Goal: Transaction & Acquisition: Download file/media

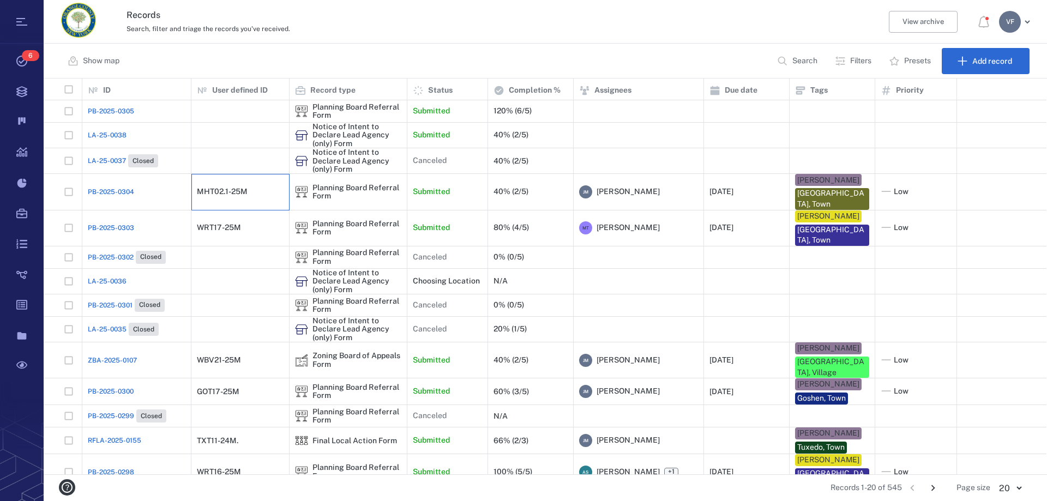
click at [247, 188] on div "MHT02.1-25M" at bounding box center [222, 192] width 51 height 8
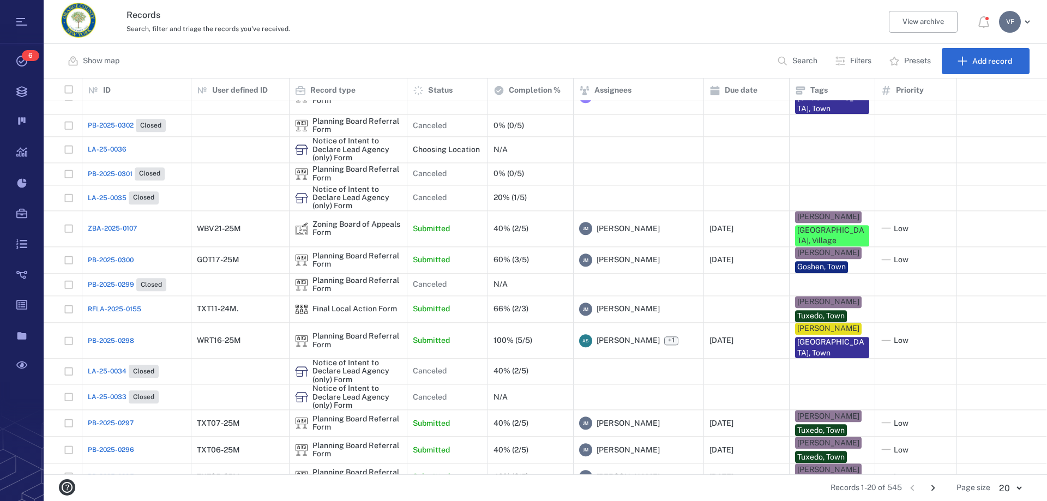
scroll to position [151, 0]
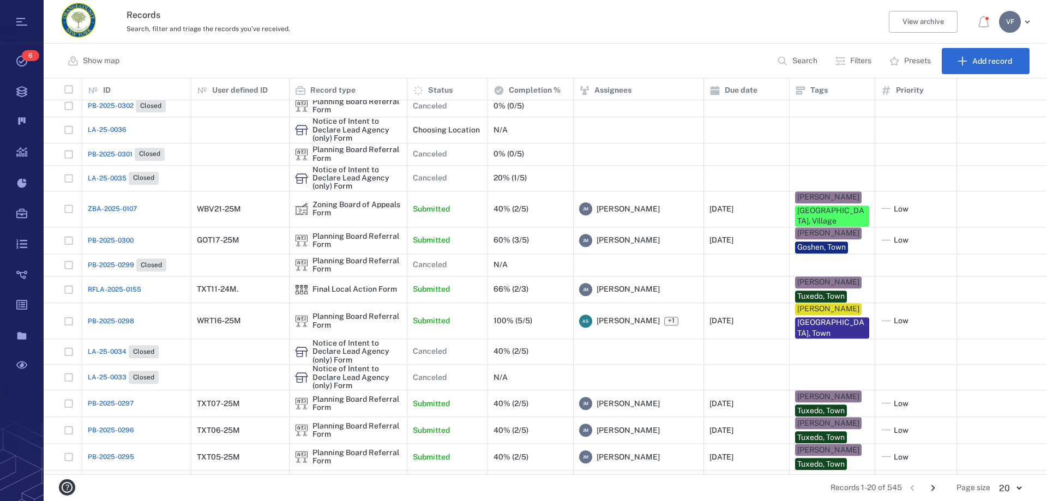
click at [933, 489] on icon "Go to next page" at bounding box center [933, 488] width 12 height 12
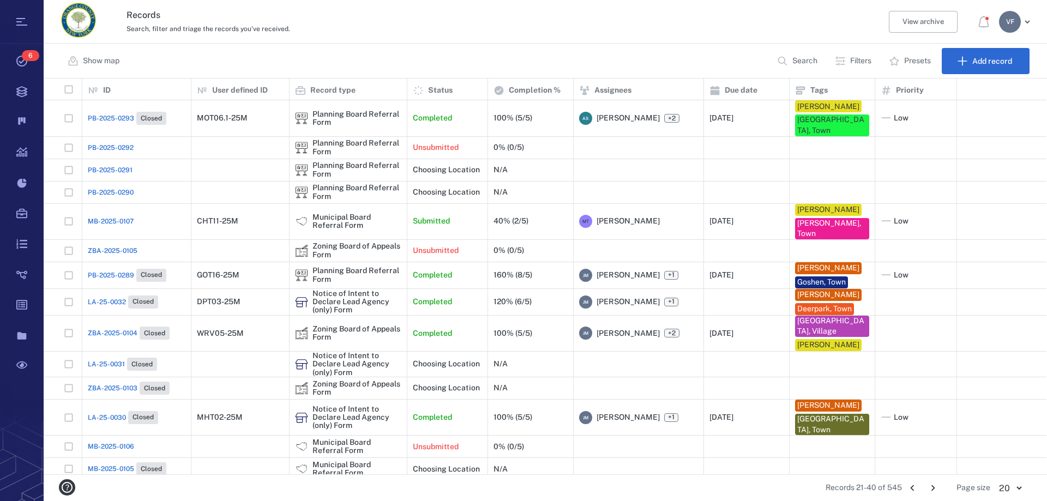
click at [857, 61] on p "Filters" at bounding box center [860, 61] width 21 height 11
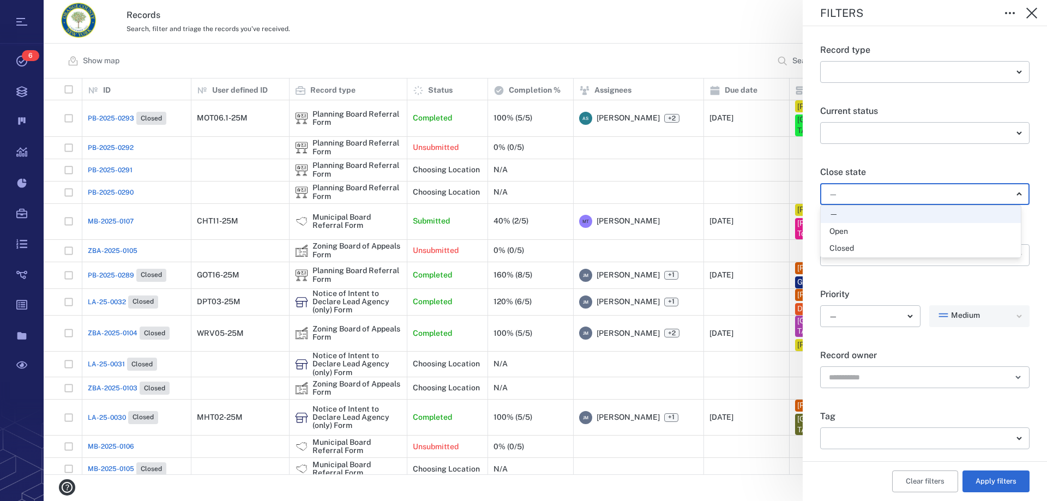
click at [1016, 193] on body "Tasks 6 Records Boards Dashboard Reports Record types Guide steps Rules Form bu…" at bounding box center [523, 250] width 1047 height 501
click at [880, 229] on div "Open" at bounding box center [921, 231] width 183 height 11
type input "*****"
click at [992, 478] on button "Apply filters" at bounding box center [996, 482] width 67 height 22
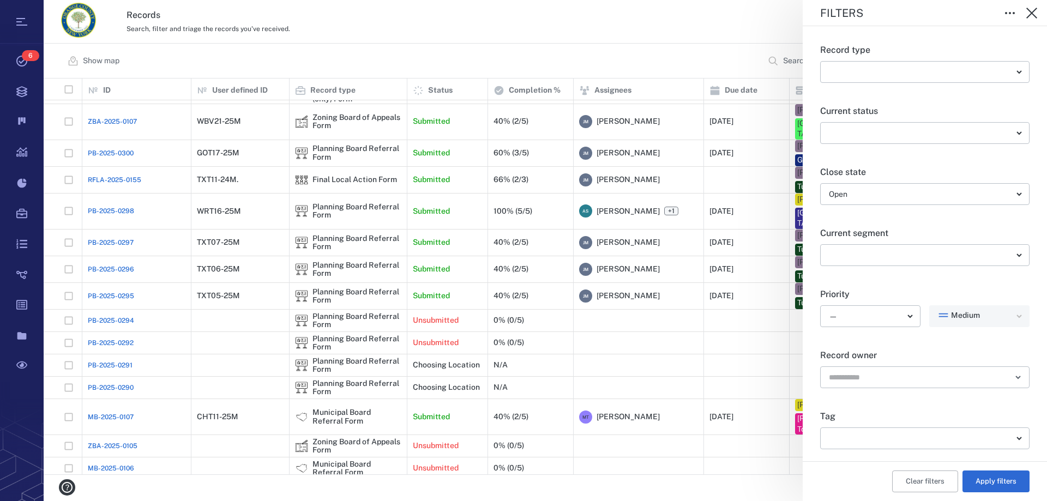
scroll to position [165, 0]
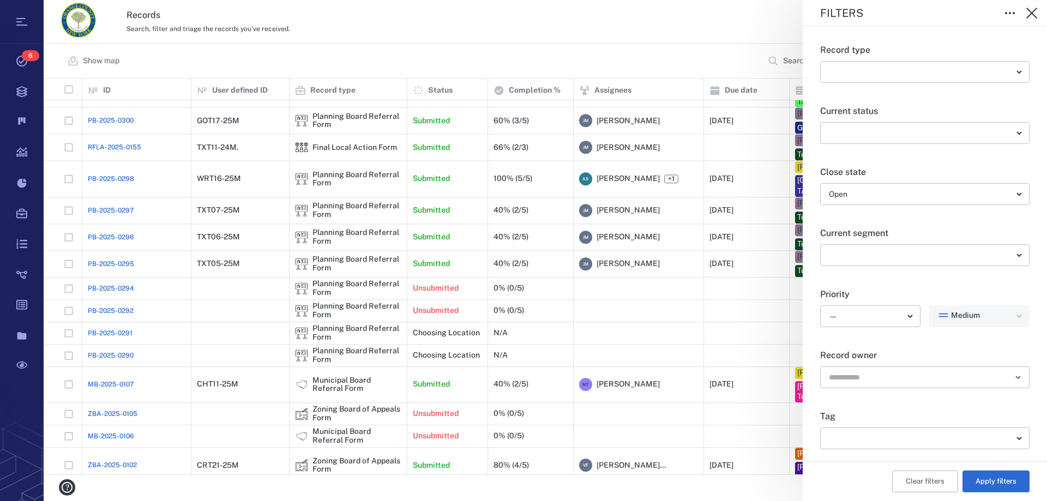
drag, startPoint x: 986, startPoint y: 476, endPoint x: 849, endPoint y: 494, distance: 137.5
click at [987, 476] on button "Apply filters" at bounding box center [996, 482] width 67 height 22
click at [747, 491] on div "Filters Record type ​ ​ Current status ​ ​ Close state Open ***** ​ Current seg…" at bounding box center [546, 250] width 1004 height 501
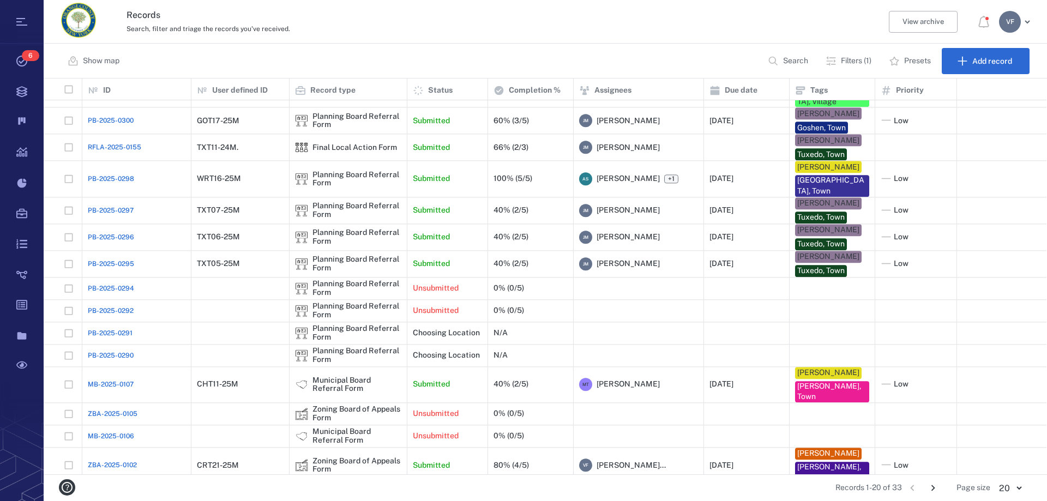
click at [934, 484] on icon "Go to next page" at bounding box center [933, 488] width 12 height 12
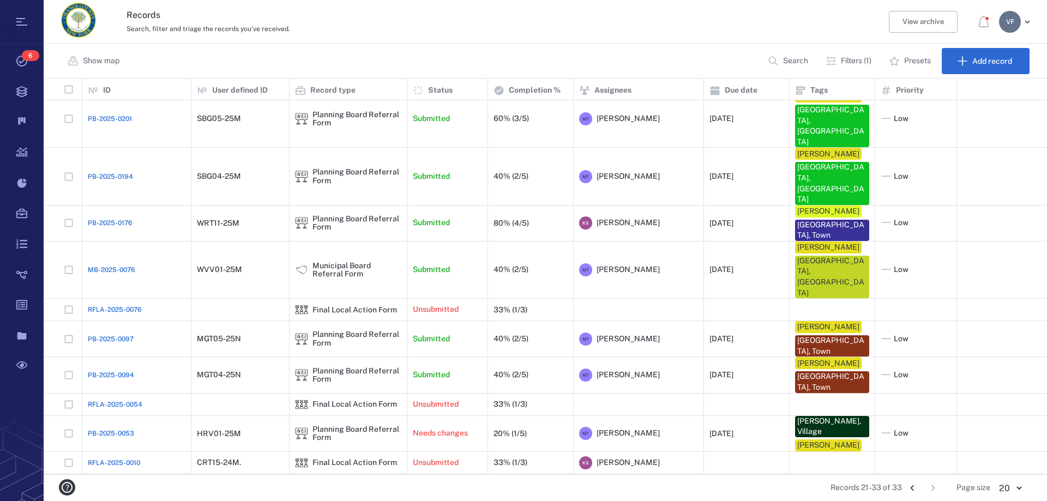
scroll to position [4, 0]
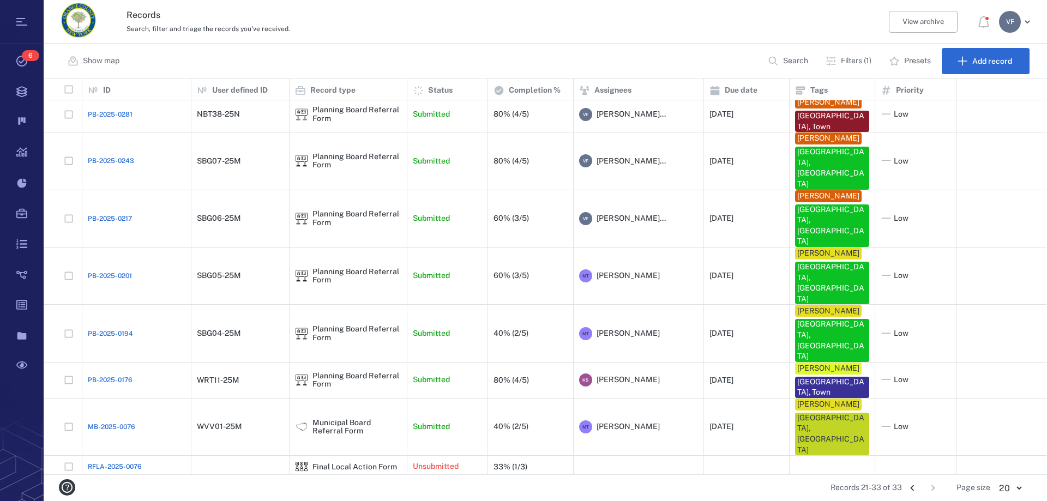
click at [910, 486] on icon "Go to previous page" at bounding box center [913, 488] width 12 height 12
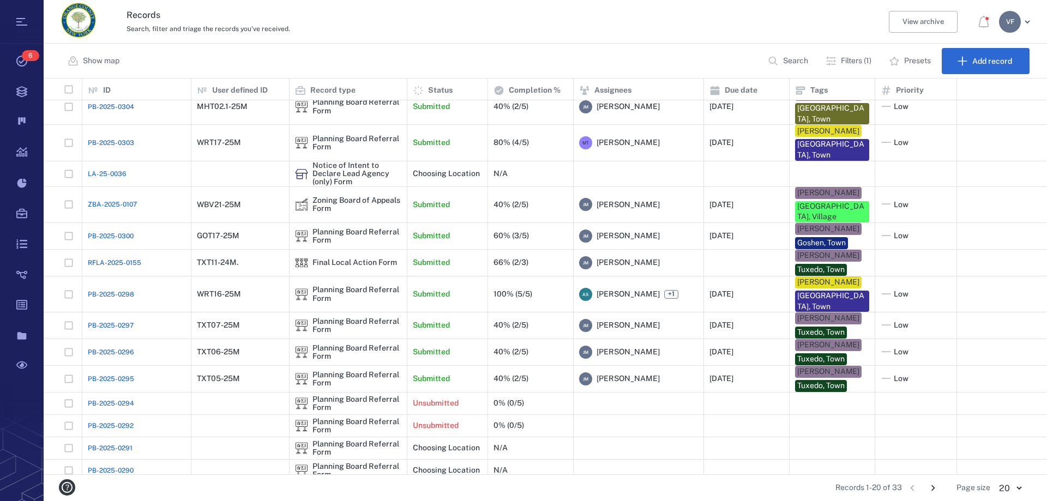
scroll to position [165, 0]
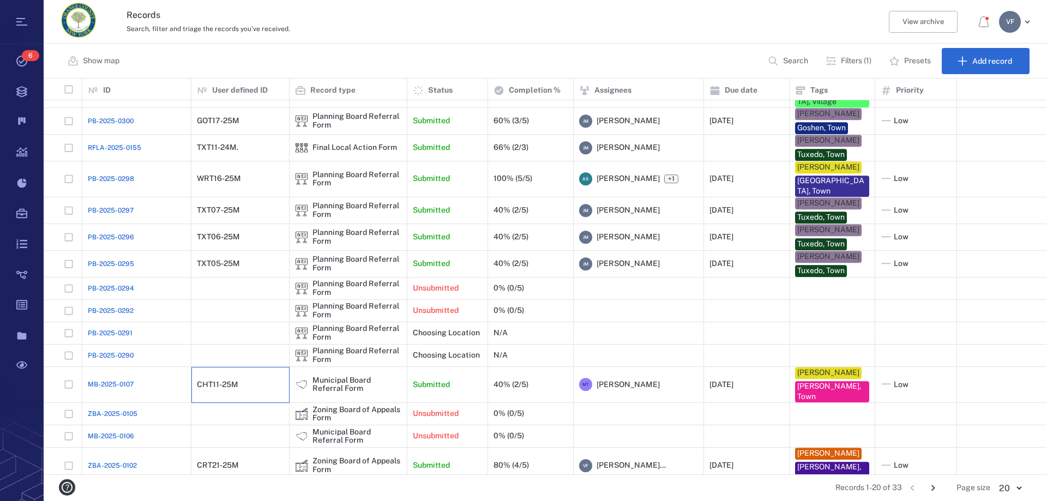
click at [241, 378] on div "CHT11-25M" at bounding box center [240, 385] width 87 height 22
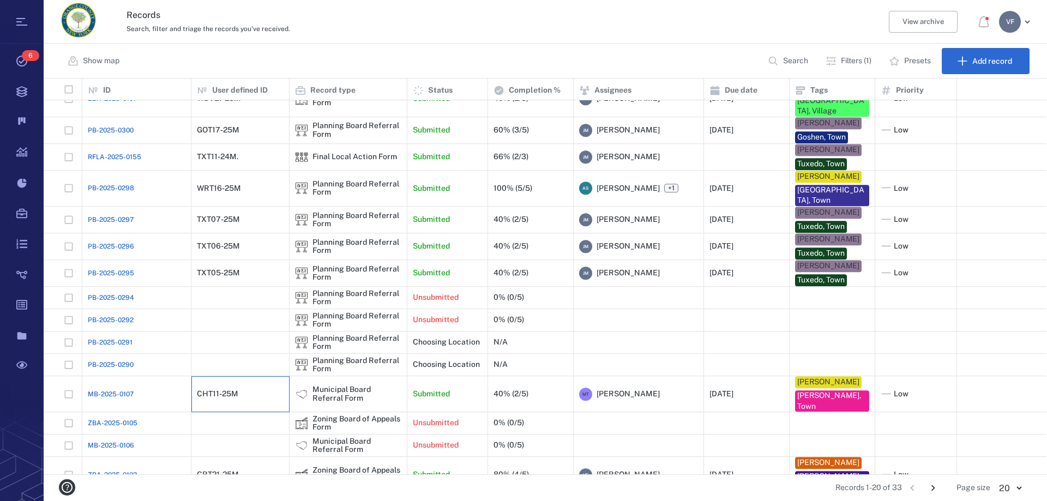
scroll to position [165, 0]
click at [245, 383] on div "CHT11-25M" at bounding box center [240, 394] width 87 height 22
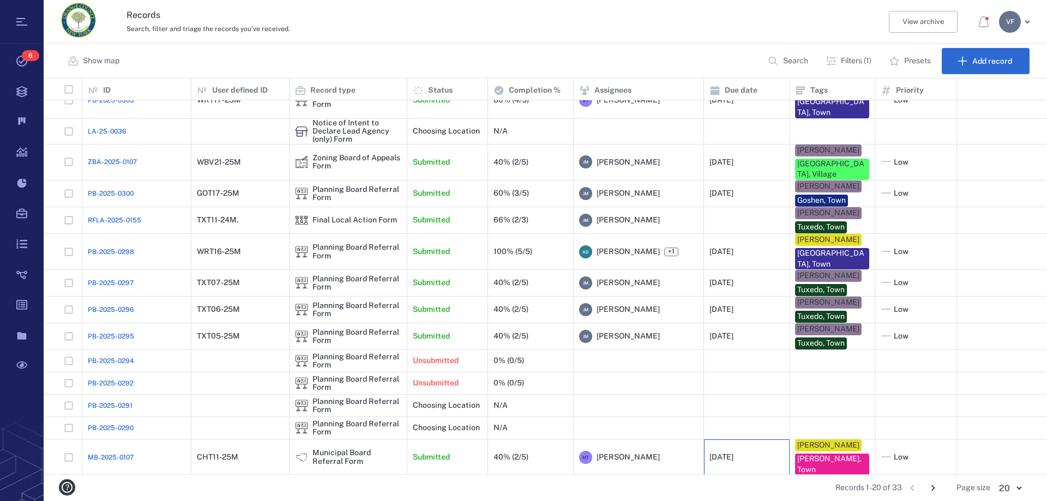
click at [734, 453] on div "[DATE]" at bounding box center [722, 457] width 24 height 8
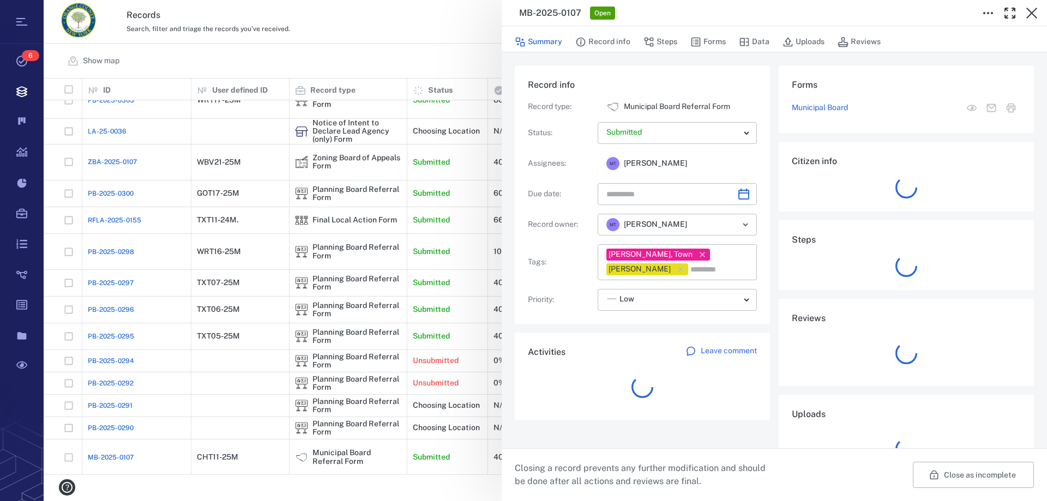
type input "**********"
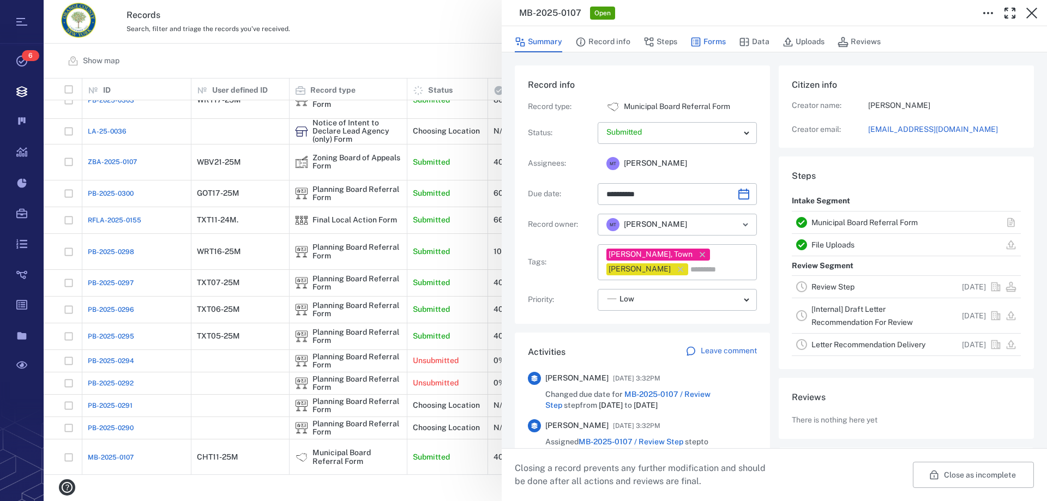
click at [718, 44] on button "Forms" at bounding box center [708, 42] width 35 height 21
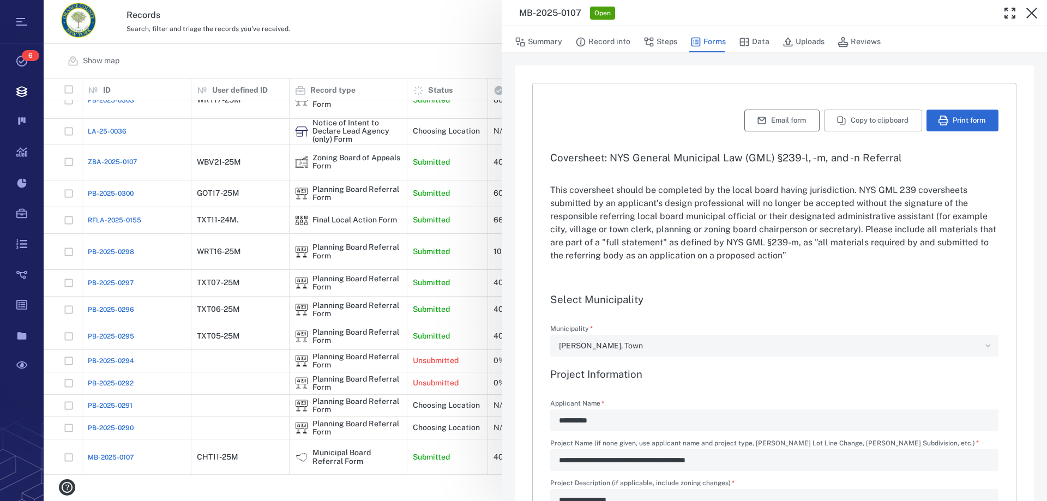
type input "**********"
click at [809, 43] on button "Uploads" at bounding box center [804, 42] width 42 height 21
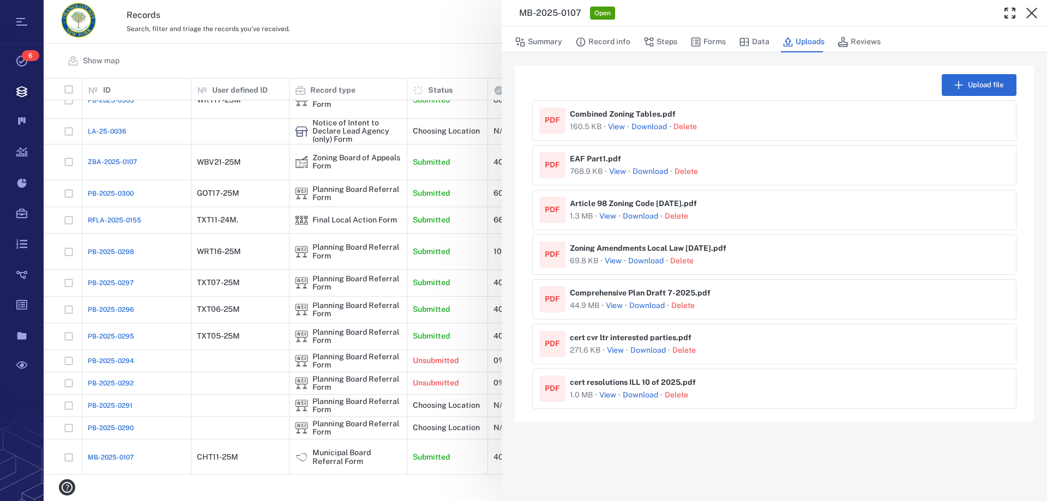
click at [651, 126] on link "Download" at bounding box center [649, 127] width 35 height 11
click at [643, 218] on link "Download" at bounding box center [640, 216] width 35 height 11
click at [652, 127] on link "Download" at bounding box center [649, 127] width 35 height 11
click at [611, 261] on button "View" at bounding box center [613, 261] width 17 height 11
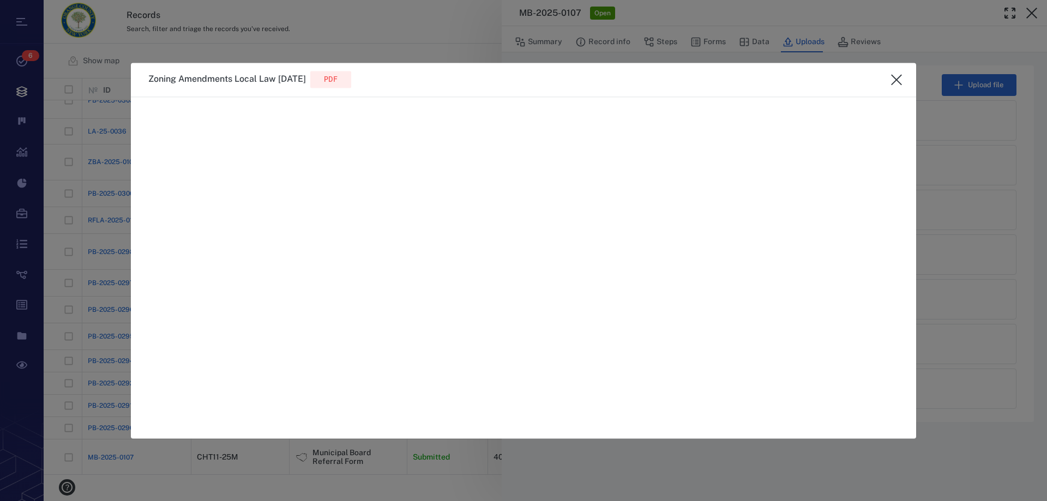
click at [895, 82] on icon "close" at bounding box center [896, 79] width 11 height 11
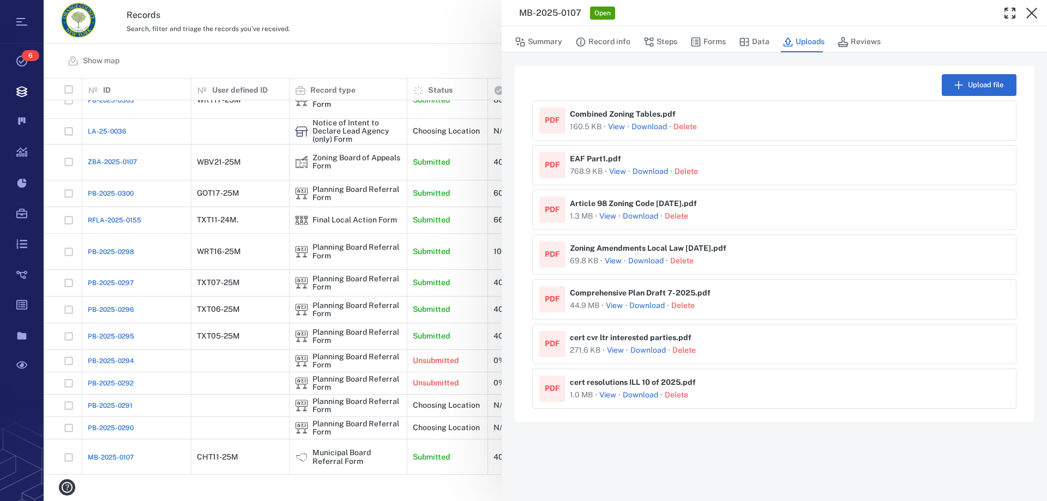
click at [641, 260] on link "Download" at bounding box center [645, 261] width 35 height 11
click at [638, 305] on link "Download" at bounding box center [646, 306] width 35 height 11
